Goal: Task Accomplishment & Management: Use online tool/utility

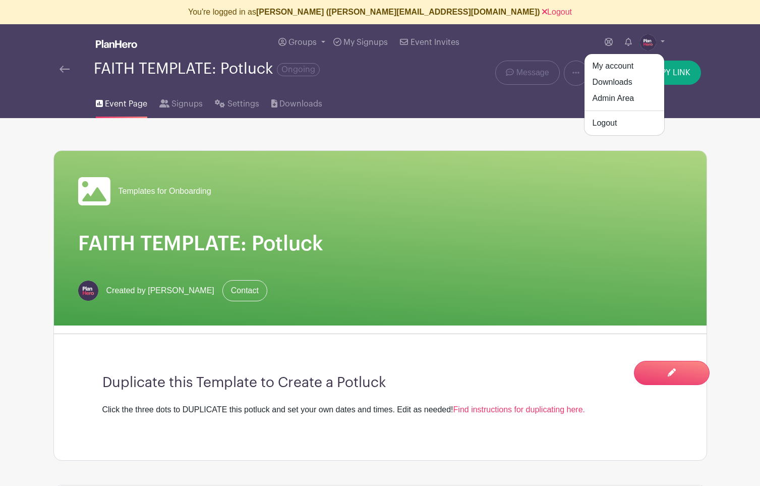
click at [631, 66] on link "My account" at bounding box center [625, 66] width 80 height 16
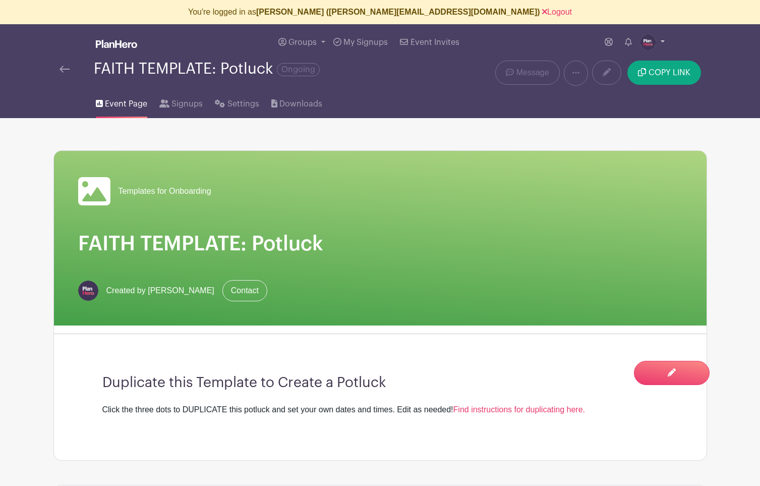
click at [654, 43] on img at bounding box center [648, 42] width 16 height 16
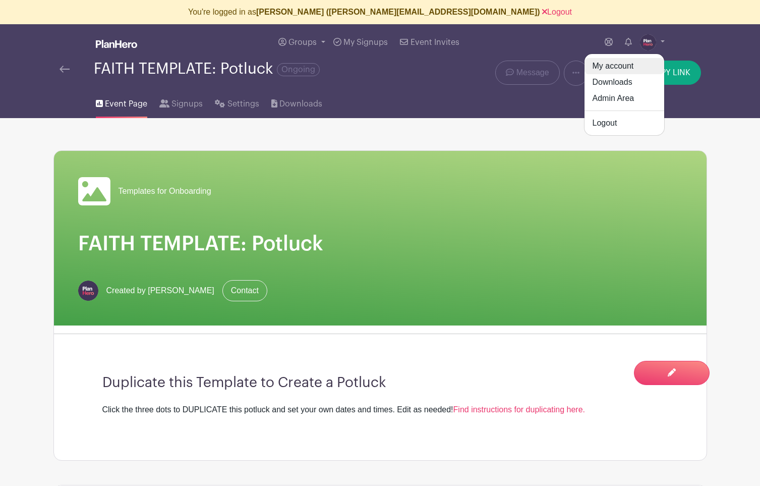
click at [610, 67] on link "My account" at bounding box center [625, 66] width 80 height 16
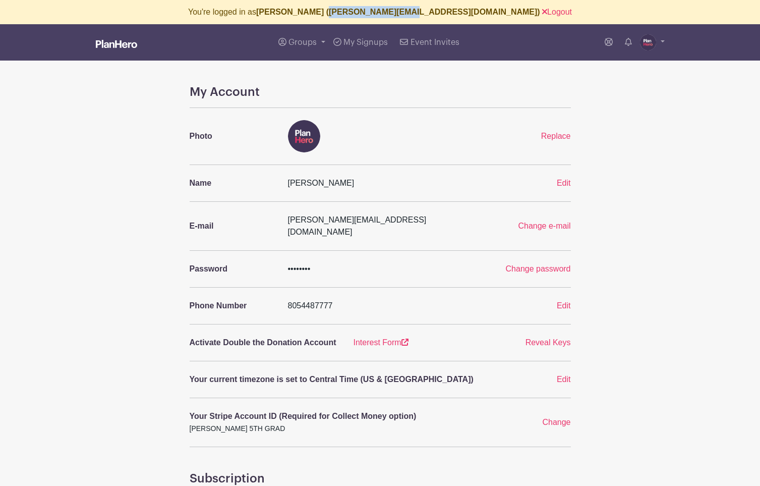
drag, startPoint x: 384, startPoint y: 14, endPoint x: 459, endPoint y: 16, distance: 75.7
click at [459, 16] on b "[PERSON_NAME] ([PERSON_NAME][EMAIL_ADDRESS][DOMAIN_NAME])" at bounding box center [398, 12] width 284 height 9
copy b "[PERSON_NAME][EMAIL_ADDRESS][DOMAIN_NAME]"
click at [542, 9] on link "Logout" at bounding box center [557, 12] width 30 height 9
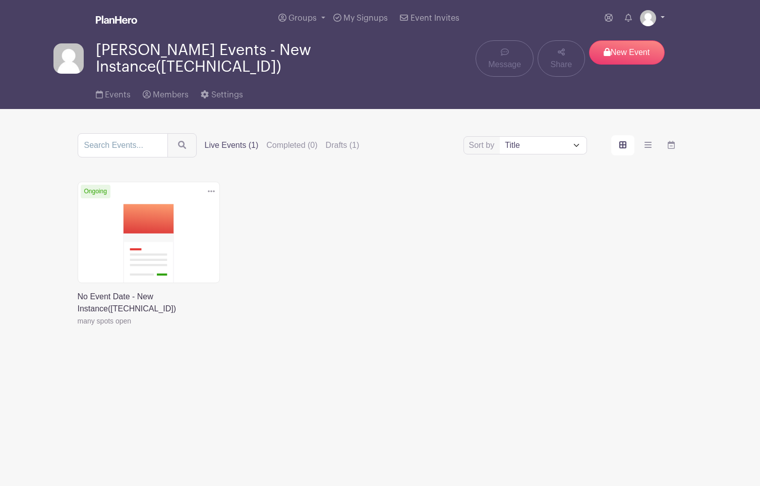
click at [648, 23] on img at bounding box center [648, 18] width 16 height 16
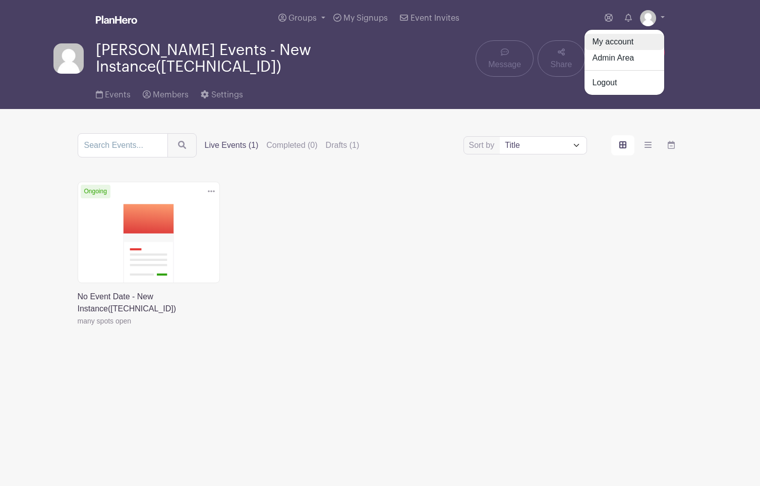
click at [631, 36] on link "My account" at bounding box center [625, 42] width 80 height 16
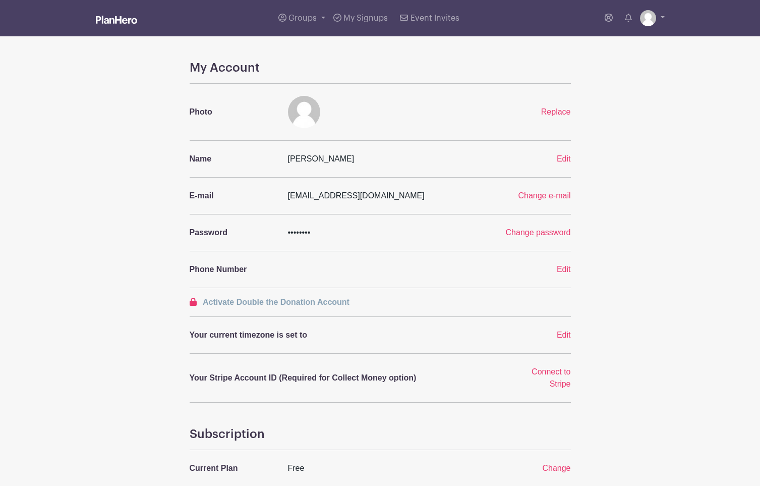
click at [643, 46] on main "Groups All Groups Farzam's Events - New Instance([TECHNICAL_ID]) Templates for …" at bounding box center [380, 365] width 760 height 731
click at [645, 23] on img at bounding box center [648, 18] width 16 height 16
click at [644, 54] on link "Admin Area" at bounding box center [625, 58] width 80 height 16
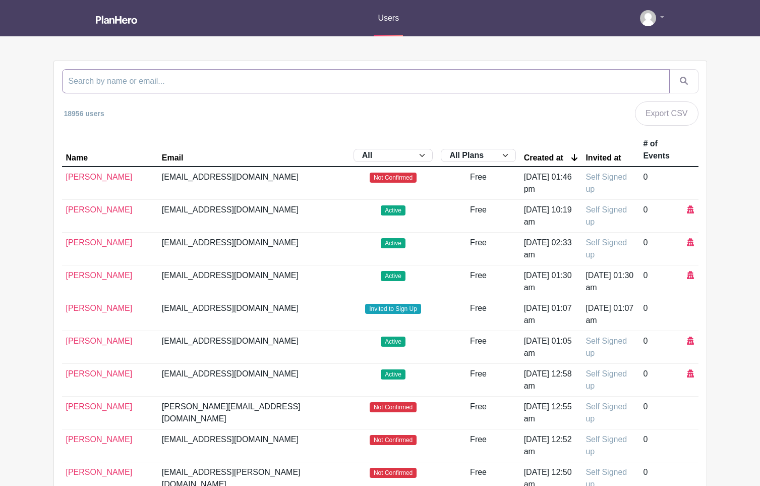
click at [218, 86] on input "search" at bounding box center [366, 81] width 608 height 24
paste input "[PERSON_NAME][EMAIL_ADDRESS][DOMAIN_NAME]"
type input "[PERSON_NAME][EMAIL_ADDRESS][DOMAIN_NAME]"
click at [670, 69] on button "submit" at bounding box center [684, 81] width 29 height 24
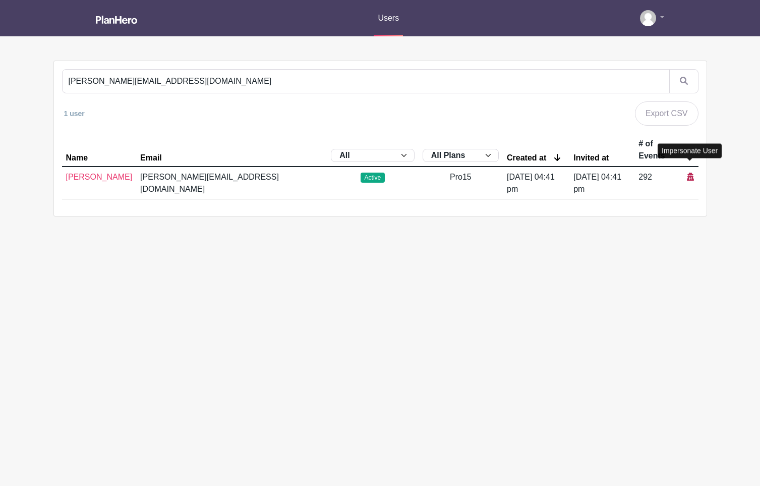
click at [690, 173] on icon at bounding box center [690, 177] width 7 height 8
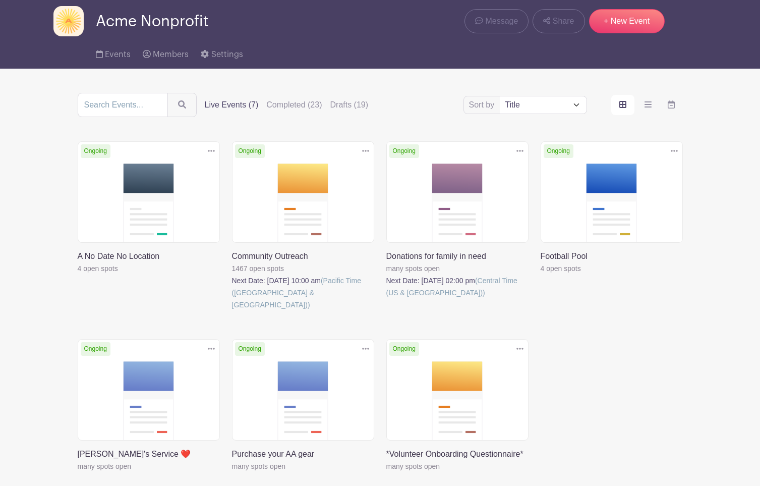
scroll to position [125, 0]
